Goal: Information Seeking & Learning: Check status

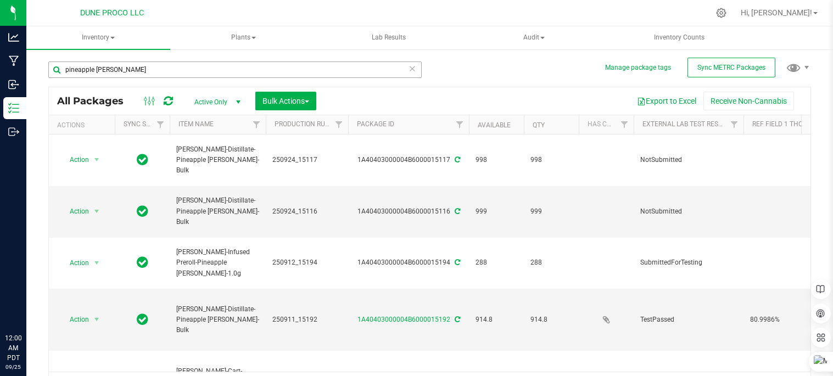
click at [178, 65] on input "pineapple [PERSON_NAME]" at bounding box center [234, 69] width 373 height 16
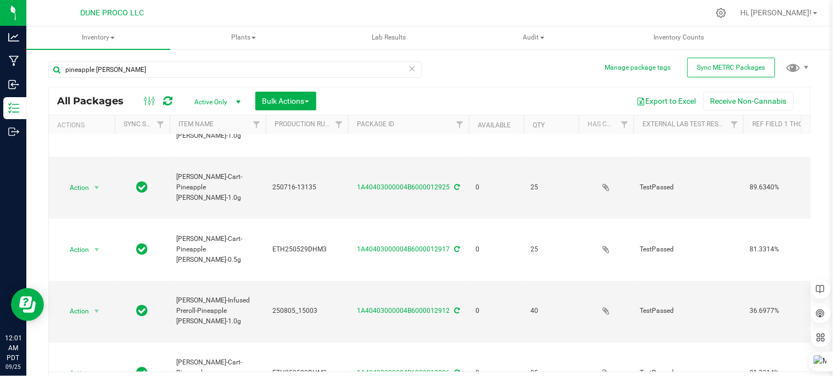
scroll to position [23, 0]
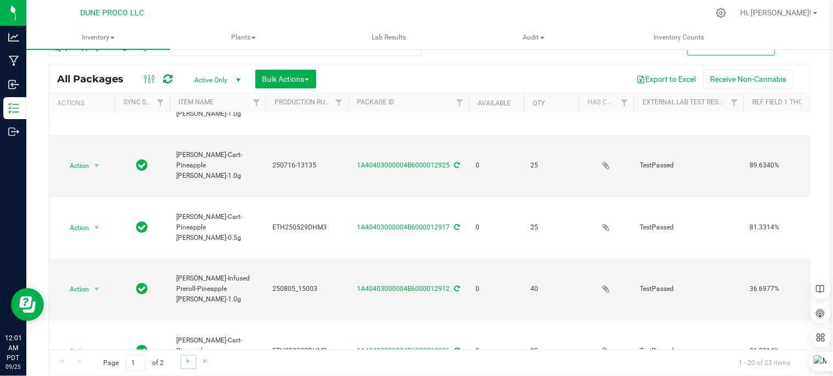
click at [192, 360] on link "Go to the next page" at bounding box center [188, 362] width 16 height 15
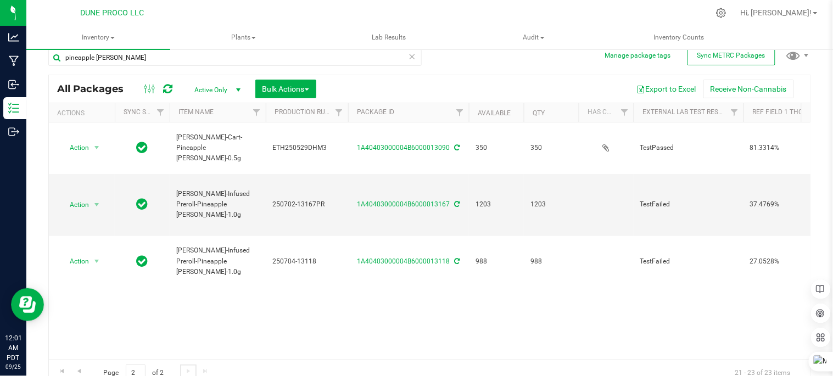
scroll to position [23, 0]
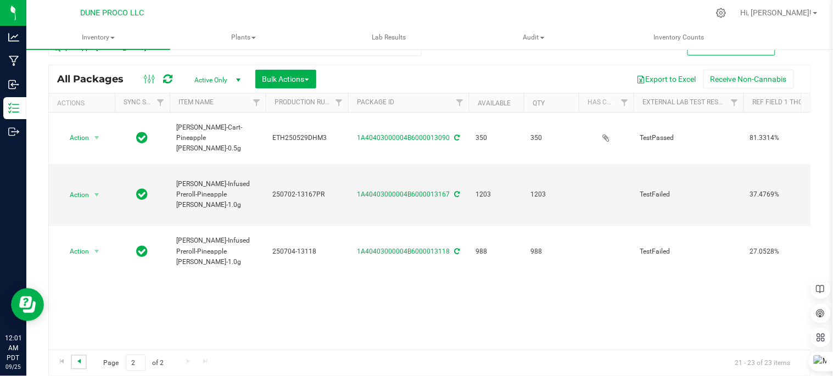
click at [75, 359] on span "Go to the previous page" at bounding box center [79, 361] width 9 height 9
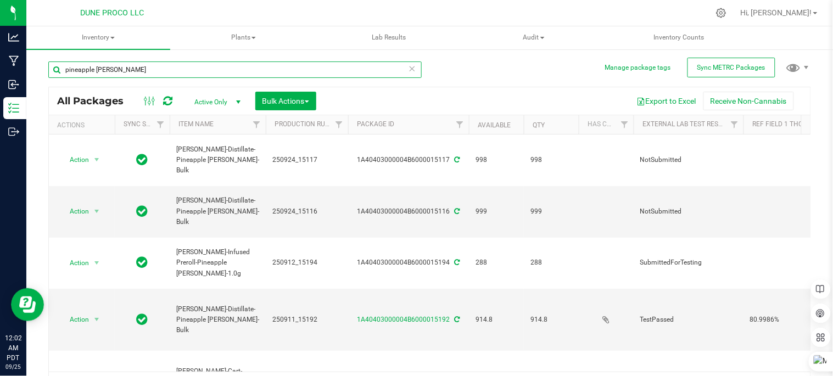
click at [192, 70] on input "pineapple [PERSON_NAME]" at bounding box center [234, 69] width 373 height 16
type input "p"
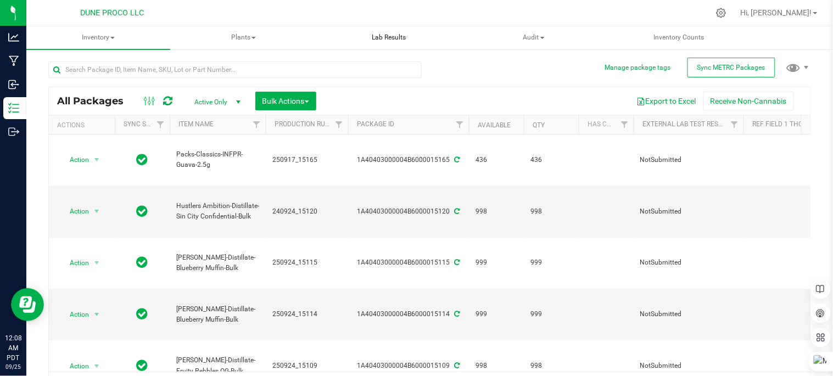
click at [465, 59] on div "All Packages Active Only Active Only Lab Samples Locked All External Internal B…" at bounding box center [429, 224] width 763 height 347
